Goal: Navigation & Orientation: Find specific page/section

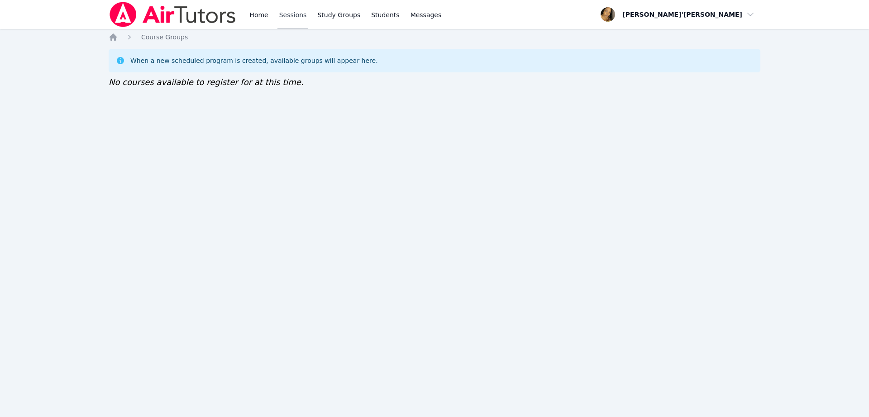
click at [290, 11] on link "Sessions" at bounding box center [293, 14] width 31 height 29
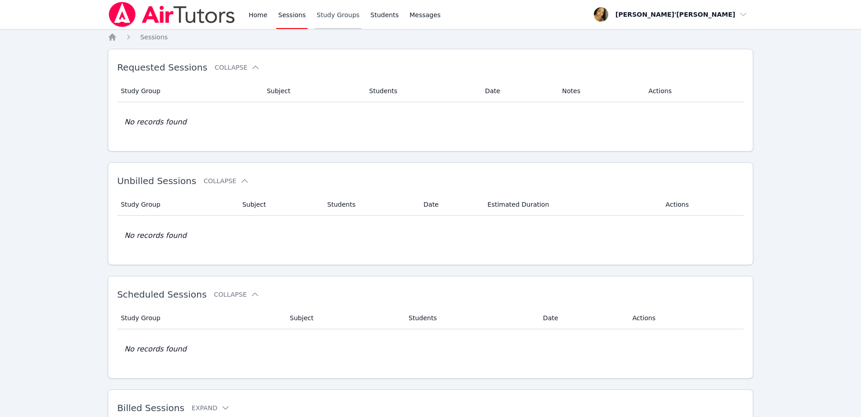
click at [334, 11] on link "Study Groups" at bounding box center [338, 14] width 47 height 29
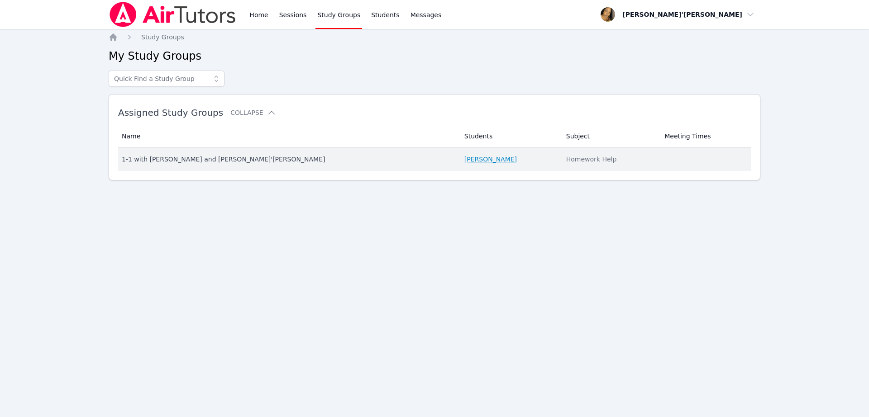
click at [465, 157] on link "[PERSON_NAME]" at bounding box center [491, 159] width 53 height 9
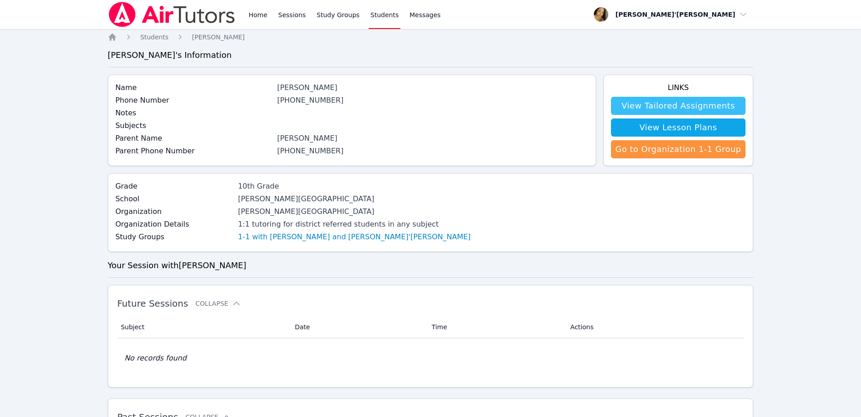
click at [666, 106] on link "View Tailored Assignments" at bounding box center [678, 106] width 135 height 18
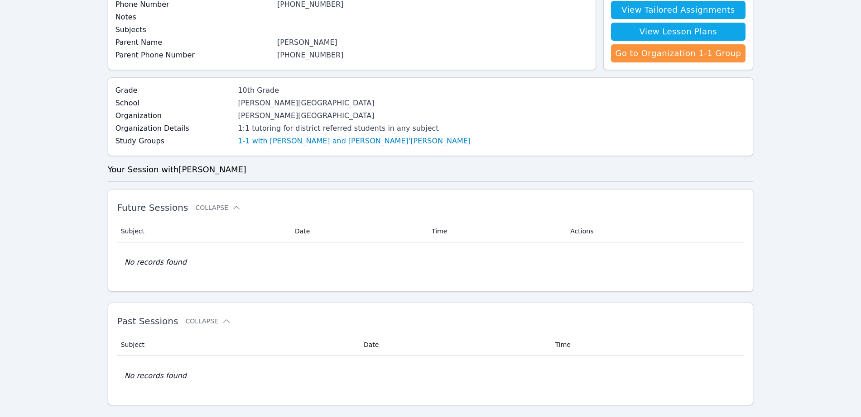
scroll to position [113, 0]
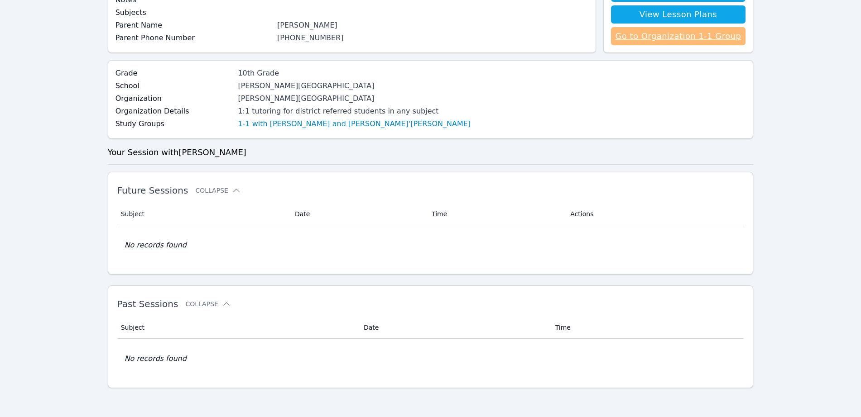
click at [695, 38] on link "Go to Organization 1-1 Group" at bounding box center [678, 36] width 135 height 18
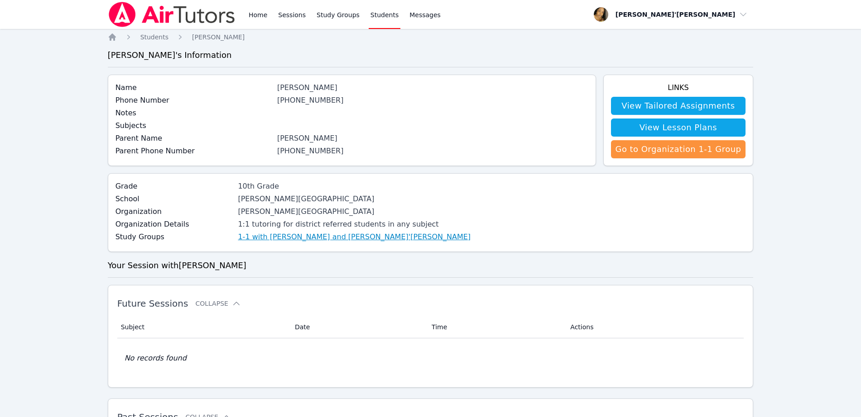
click at [248, 233] on link "1-1 with [PERSON_NAME] and [PERSON_NAME]'[PERSON_NAME]" at bounding box center [354, 237] width 233 height 11
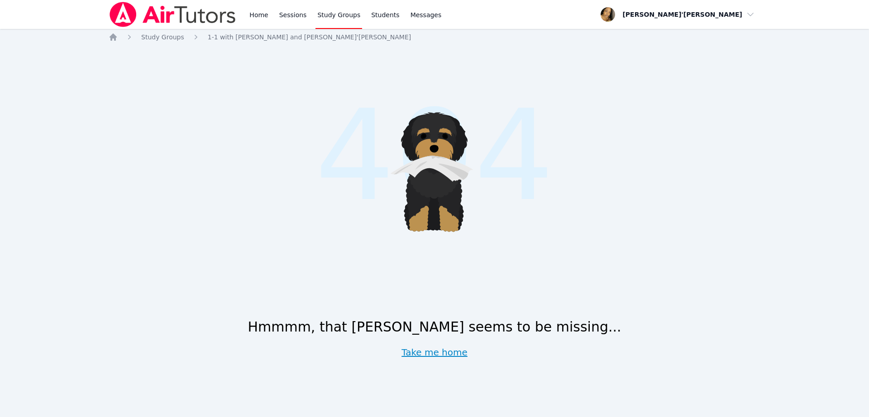
click at [438, 353] on link "Take me home" at bounding box center [435, 352] width 66 height 13
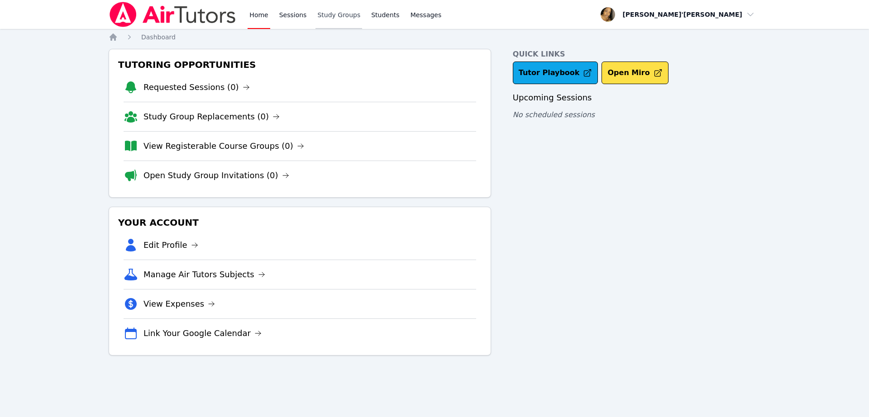
click at [344, 3] on link "Study Groups" at bounding box center [339, 14] width 47 height 29
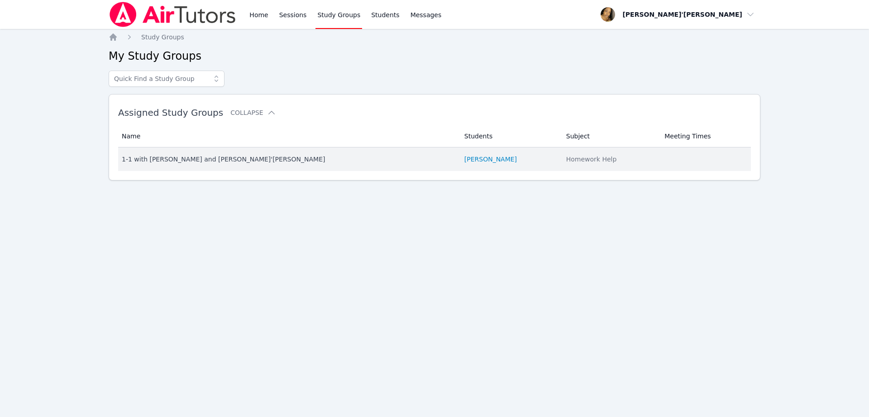
click at [222, 161] on div "1-1 with [PERSON_NAME] and [PERSON_NAME]'[PERSON_NAME]" at bounding box center [288, 159] width 332 height 9
click at [465, 161] on link "[PERSON_NAME]" at bounding box center [491, 159] width 53 height 9
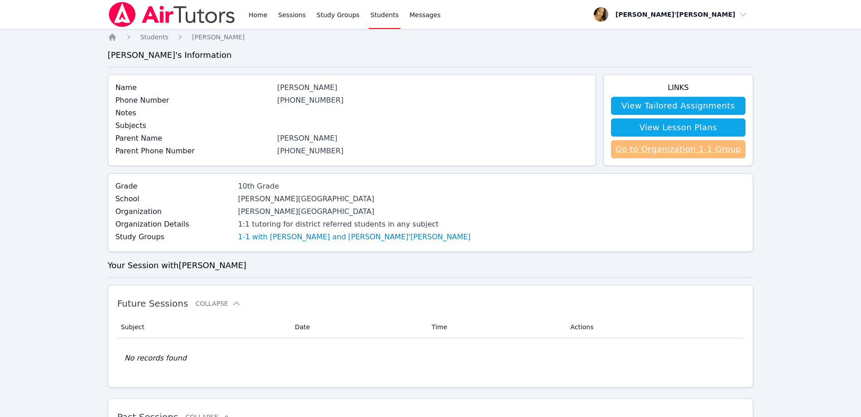
click at [671, 154] on link "Go to Organization 1-1 Group" at bounding box center [678, 149] width 135 height 18
